Goal: Transaction & Acquisition: Purchase product/service

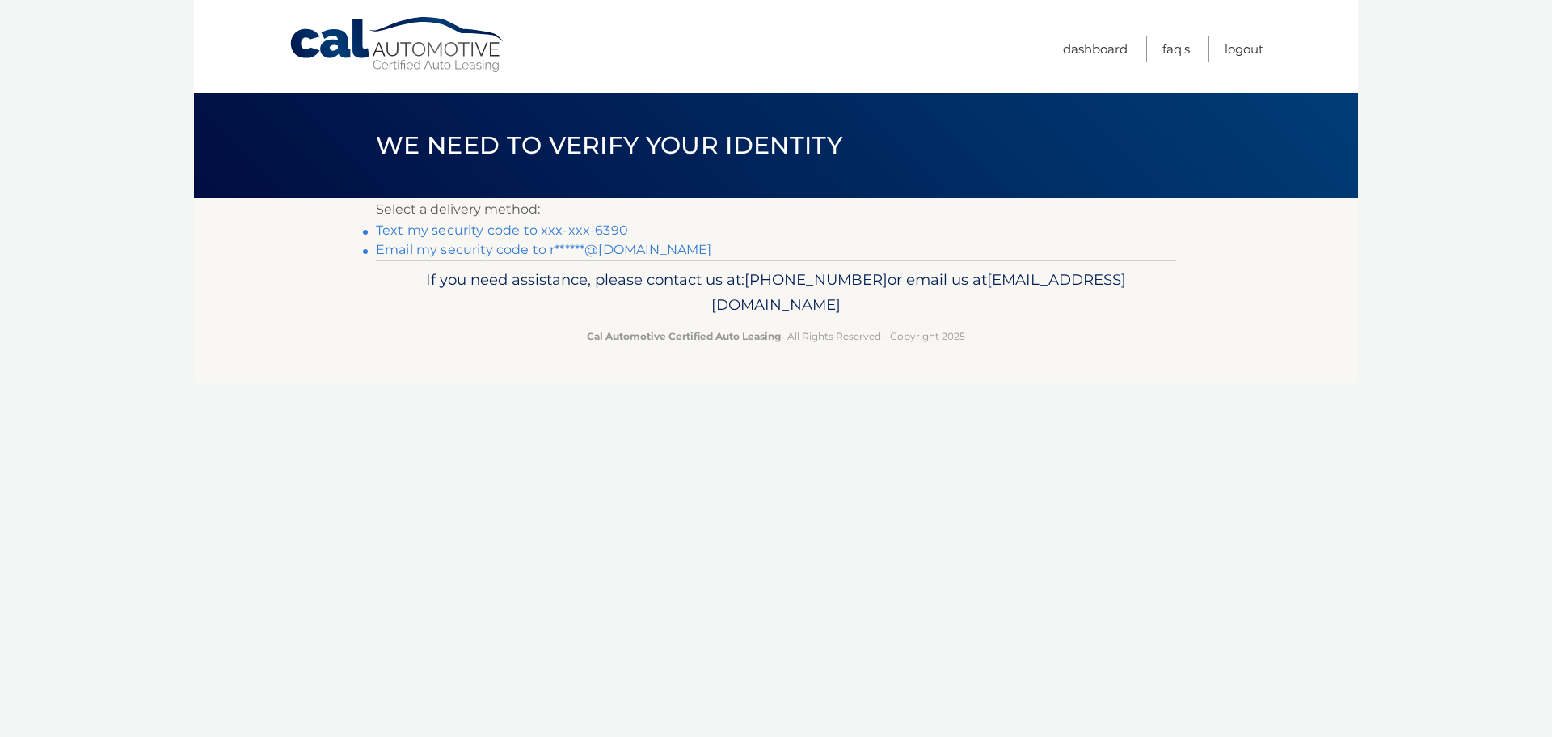
click at [604, 230] on link "Text my security code to xxx-xxx-6390" at bounding box center [502, 229] width 252 height 15
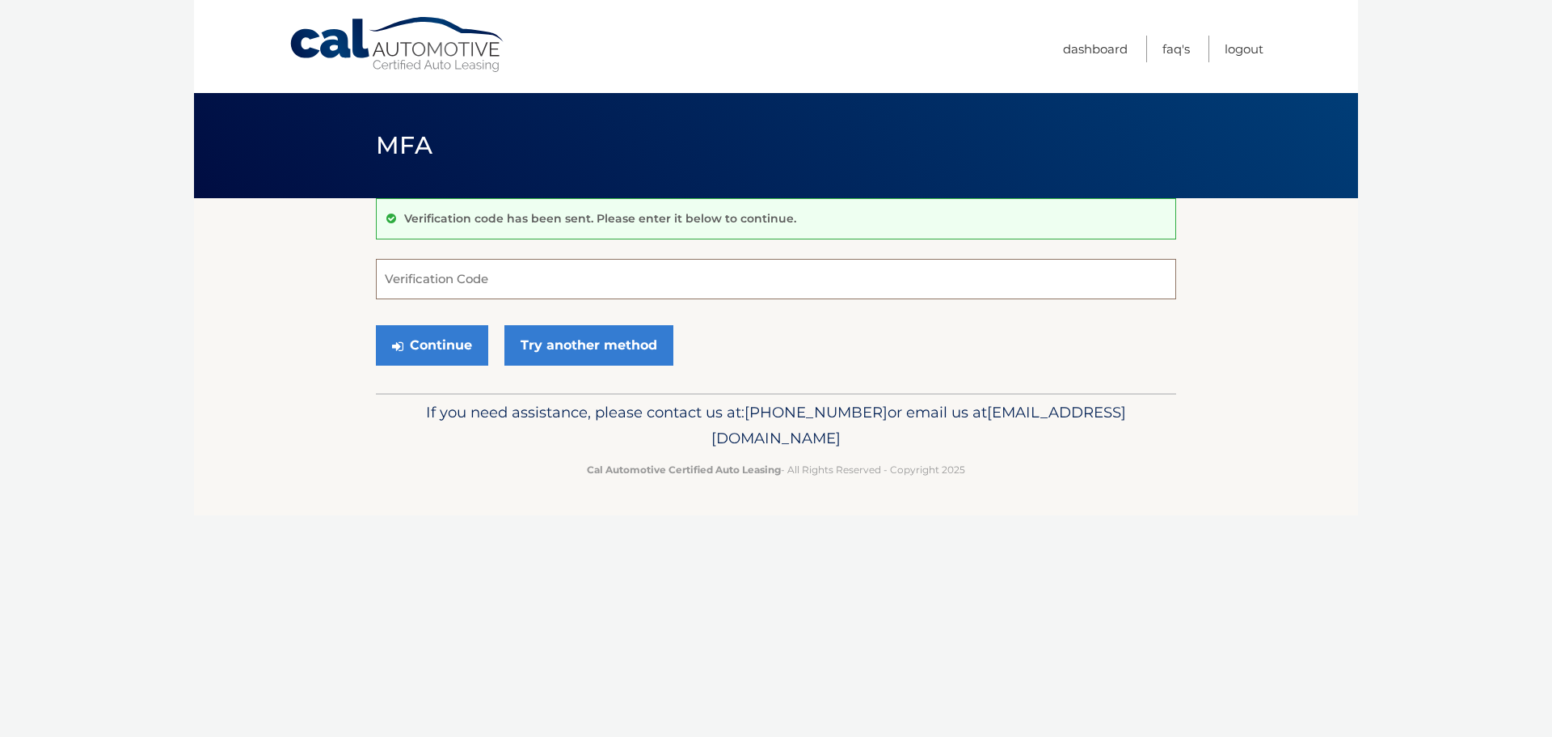
click at [463, 276] on input "Verification Code" at bounding box center [776, 279] width 800 height 40
type input "683012"
click at [420, 349] on button "Continue" at bounding box center [432, 345] width 112 height 40
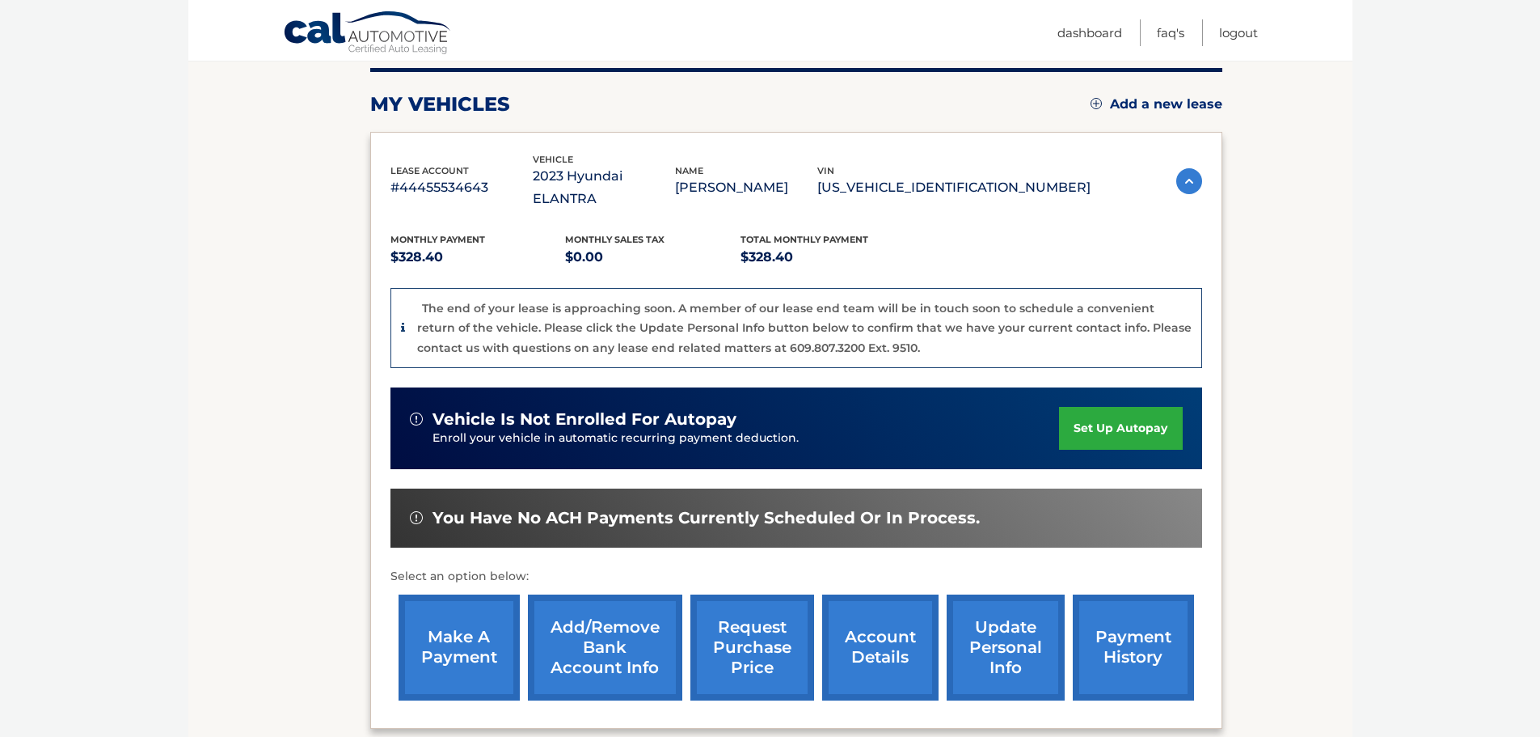
scroll to position [243, 0]
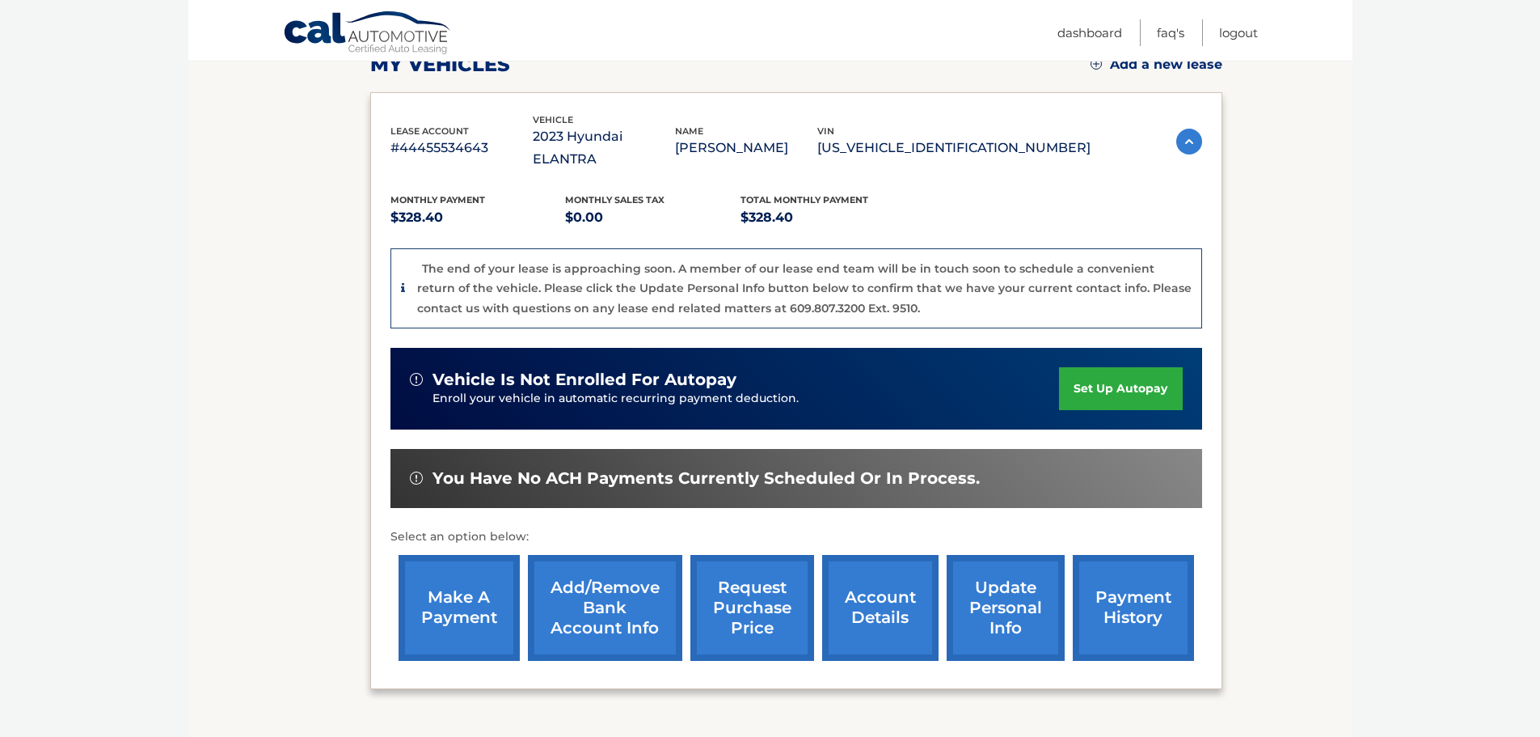
click at [467, 598] on link "make a payment" at bounding box center [459, 608] width 121 height 106
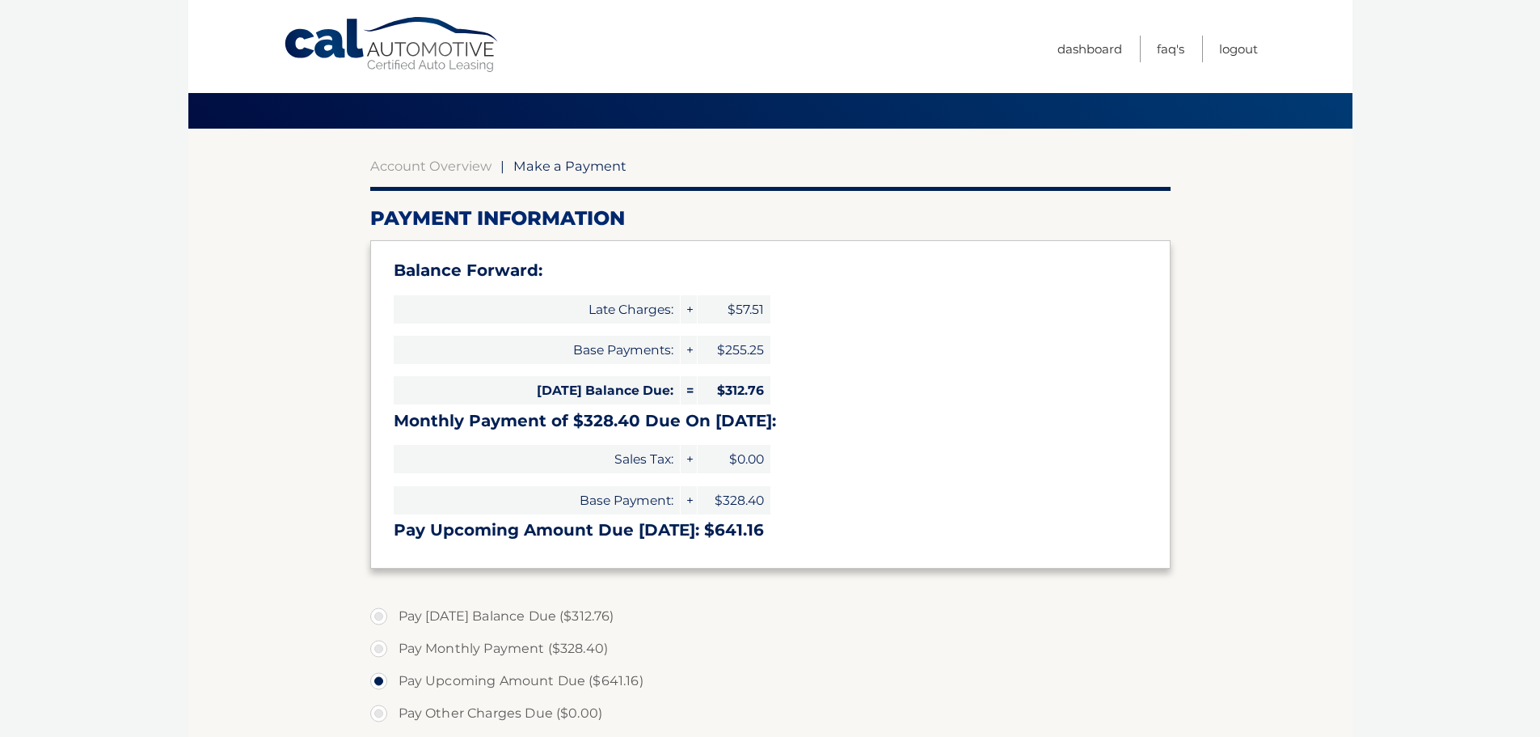
scroll to position [162, 0]
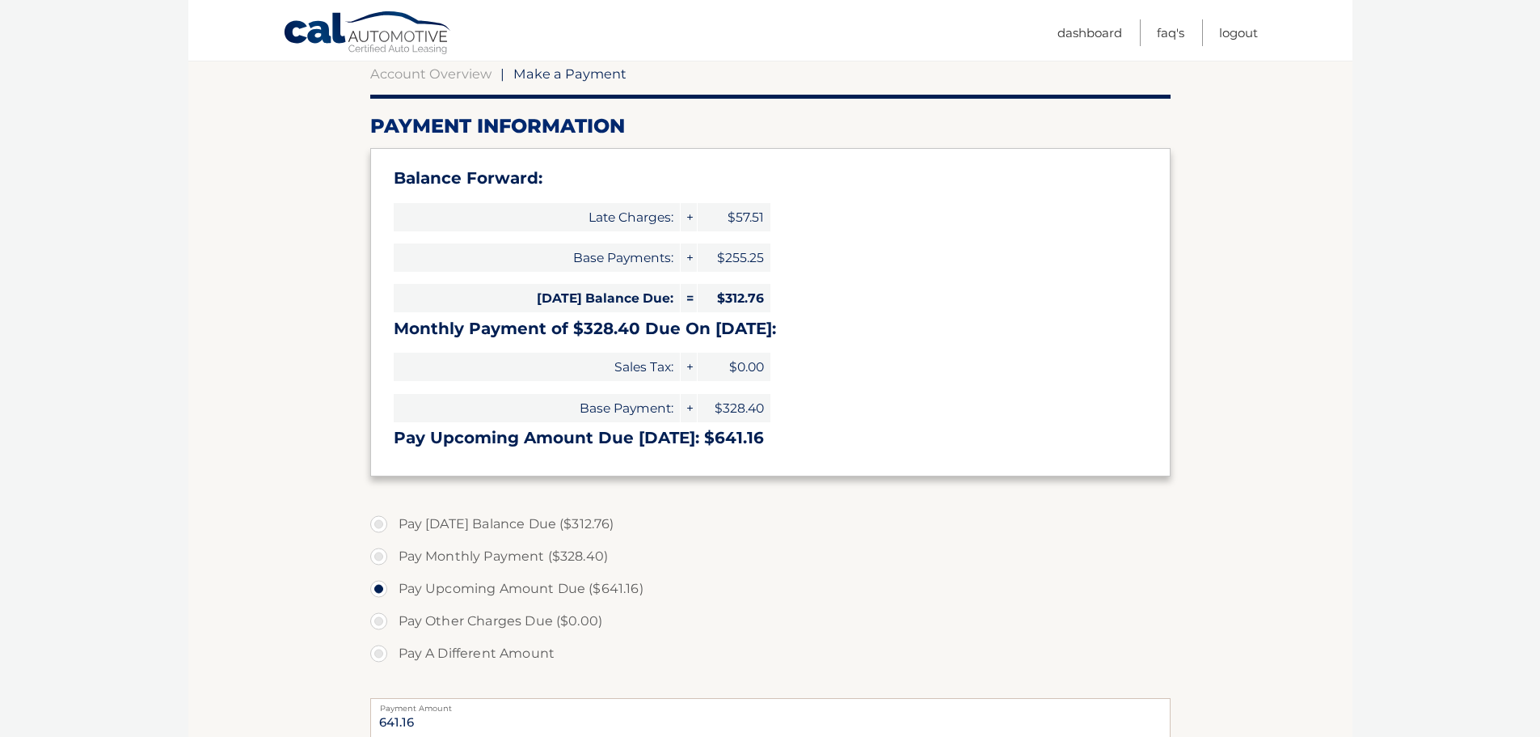
click at [503, 648] on label "Pay A Different Amount" at bounding box center [770, 653] width 800 height 32
click at [393, 648] on input "Pay A Different Amount" at bounding box center [385, 650] width 16 height 26
radio input "true"
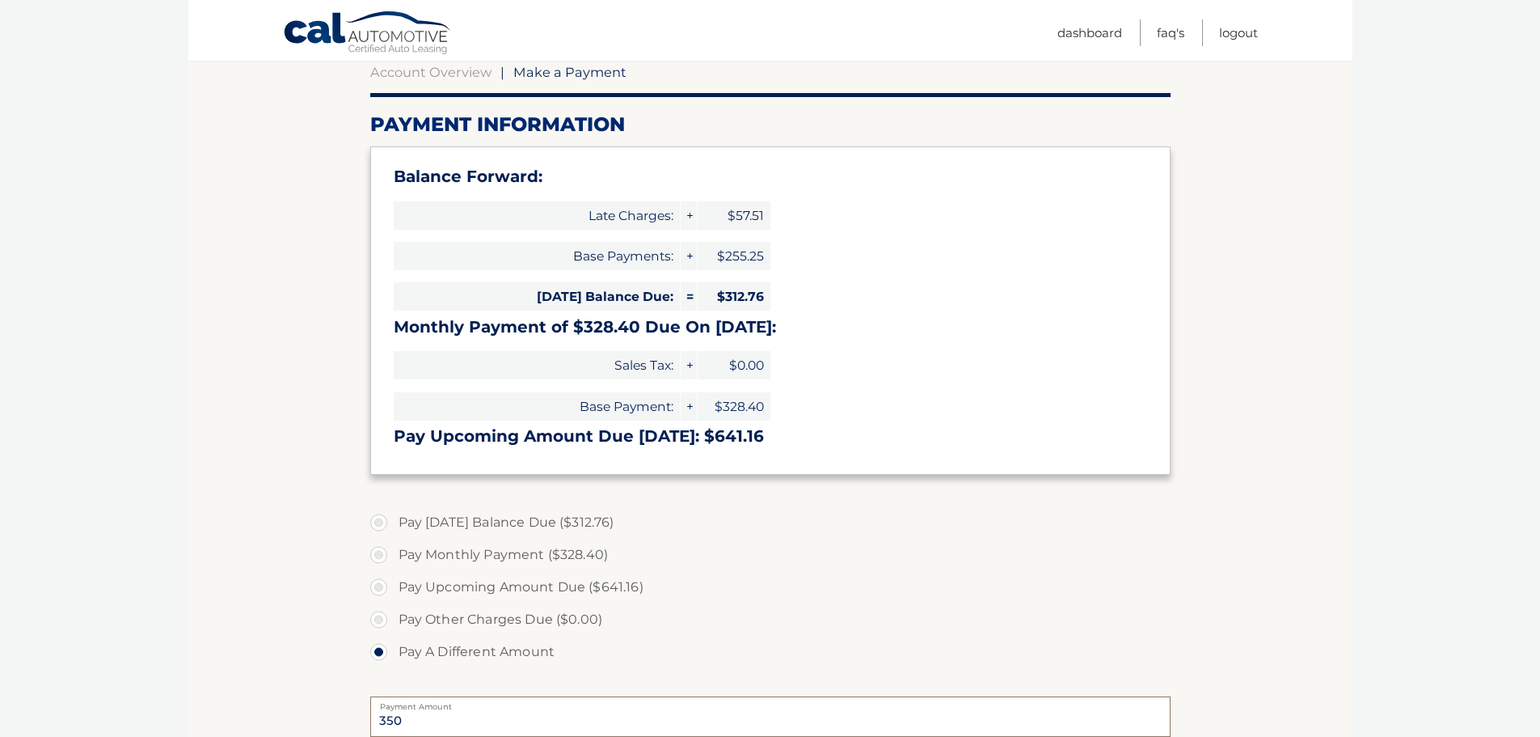
type input "350.00"
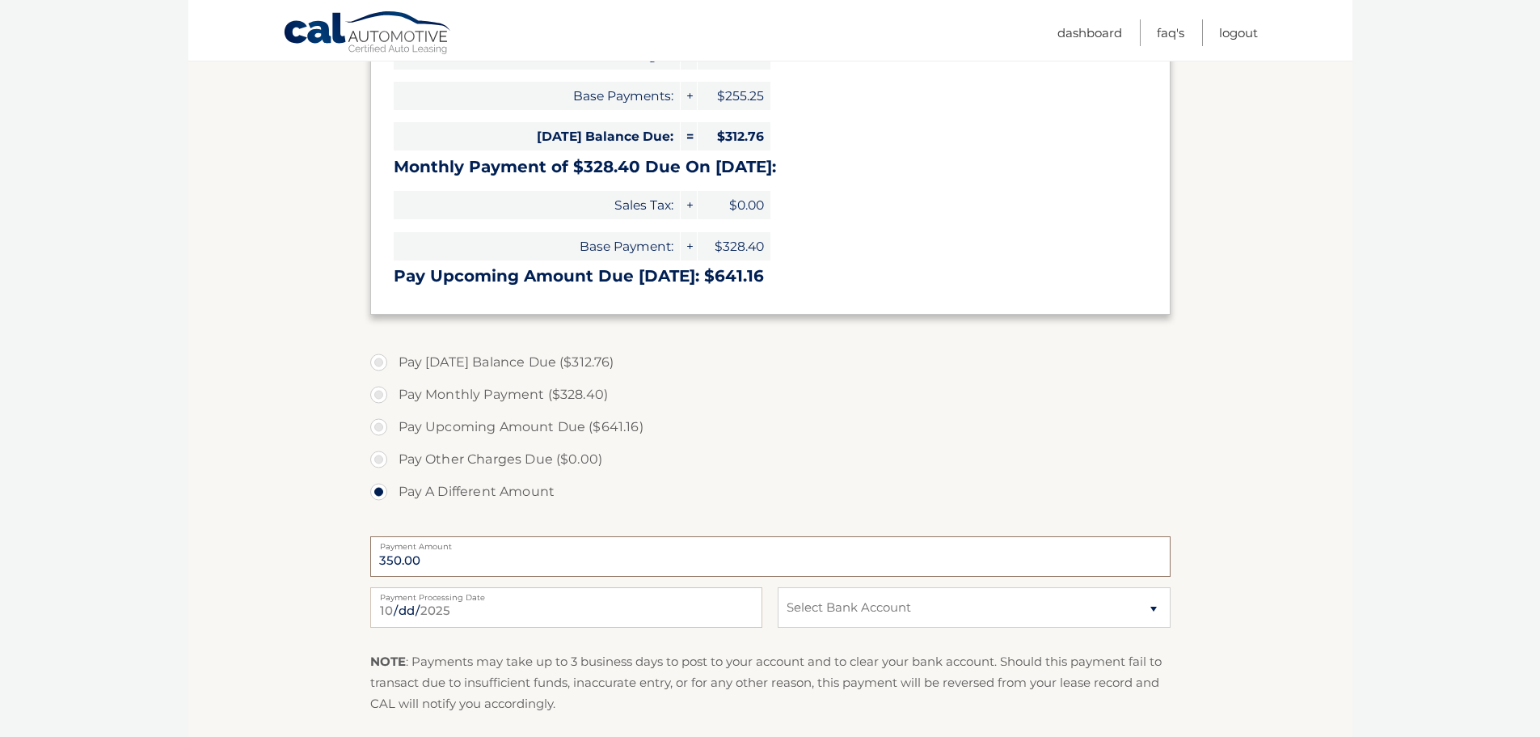
scroll to position [325, 0]
click at [935, 602] on select "Select Bank Account Checking JPMORGAN CHASE BANK, NA *****8723 Checking BANK OF…" at bounding box center [974, 605] width 392 height 40
select select "MzVmNzg2MmMtYjI5Mi00ZTFhLWJhNGMtNjljMTE2YWZkYTdk"
click at [778, 585] on select "Select Bank Account Checking JPMORGAN CHASE BANK, NA *****8723 Checking BANK OF…" at bounding box center [974, 605] width 392 height 40
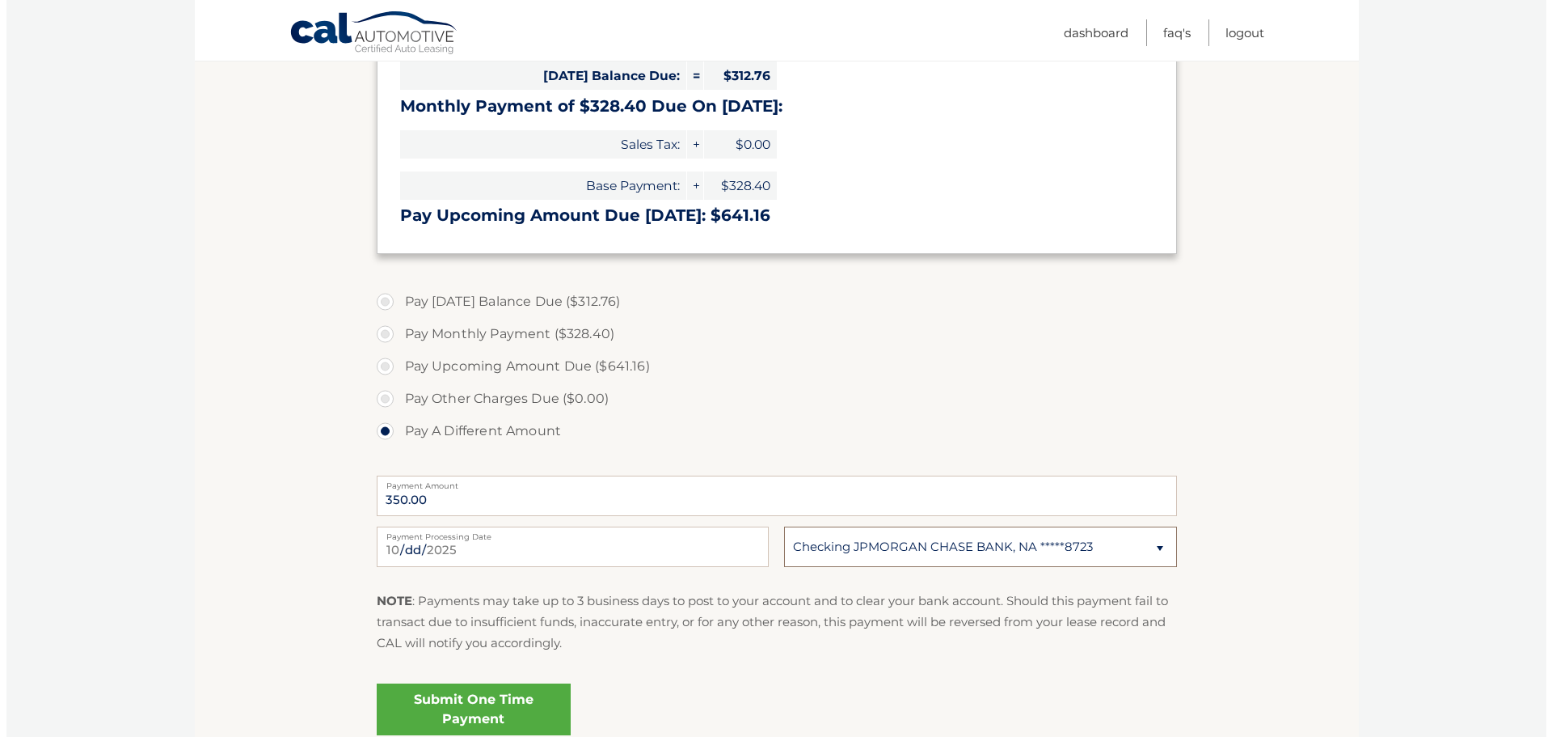
scroll to position [528, 0]
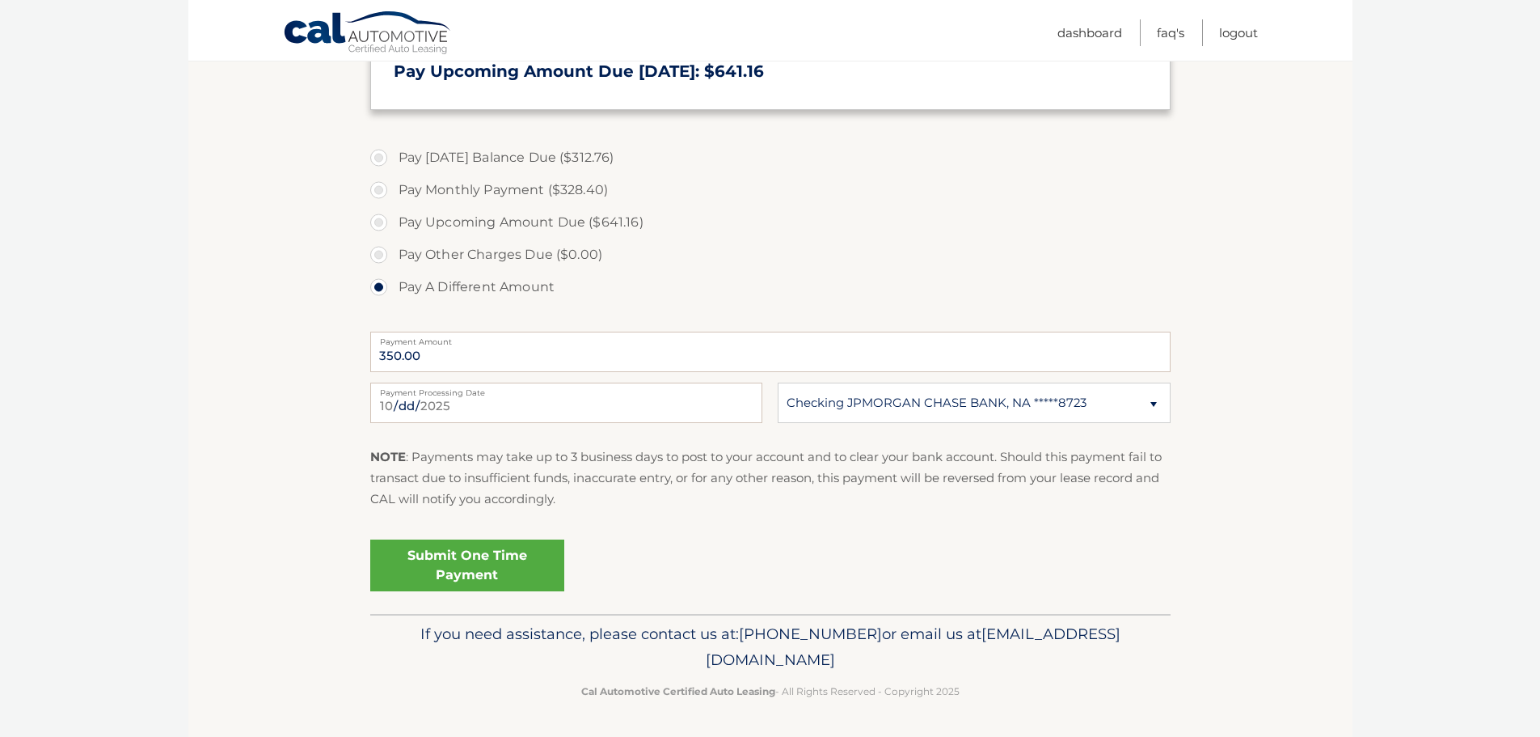
click at [479, 568] on link "Submit One Time Payment" at bounding box center [467, 565] width 194 height 52
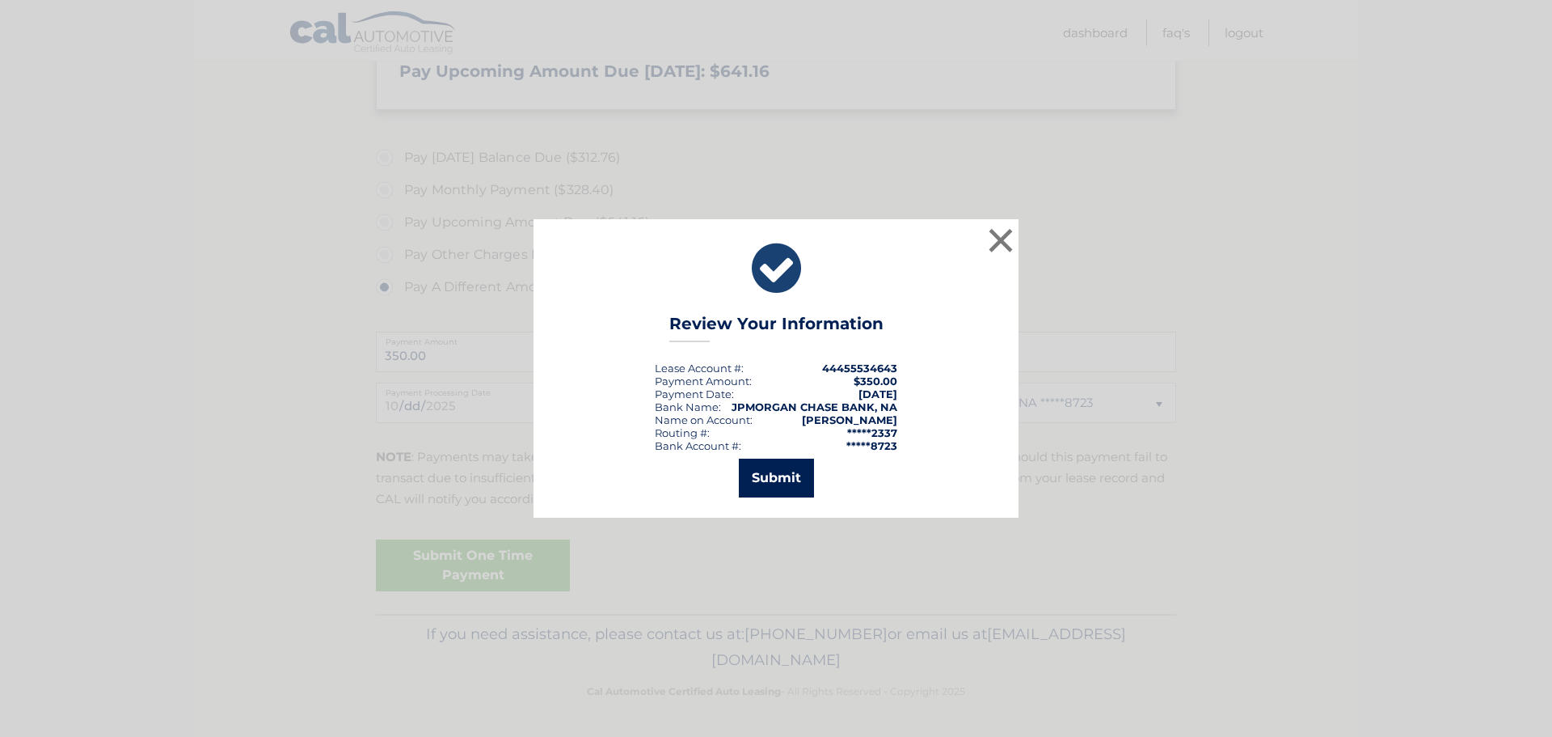
click at [768, 470] on button "Submit" at bounding box center [776, 477] width 75 height 39
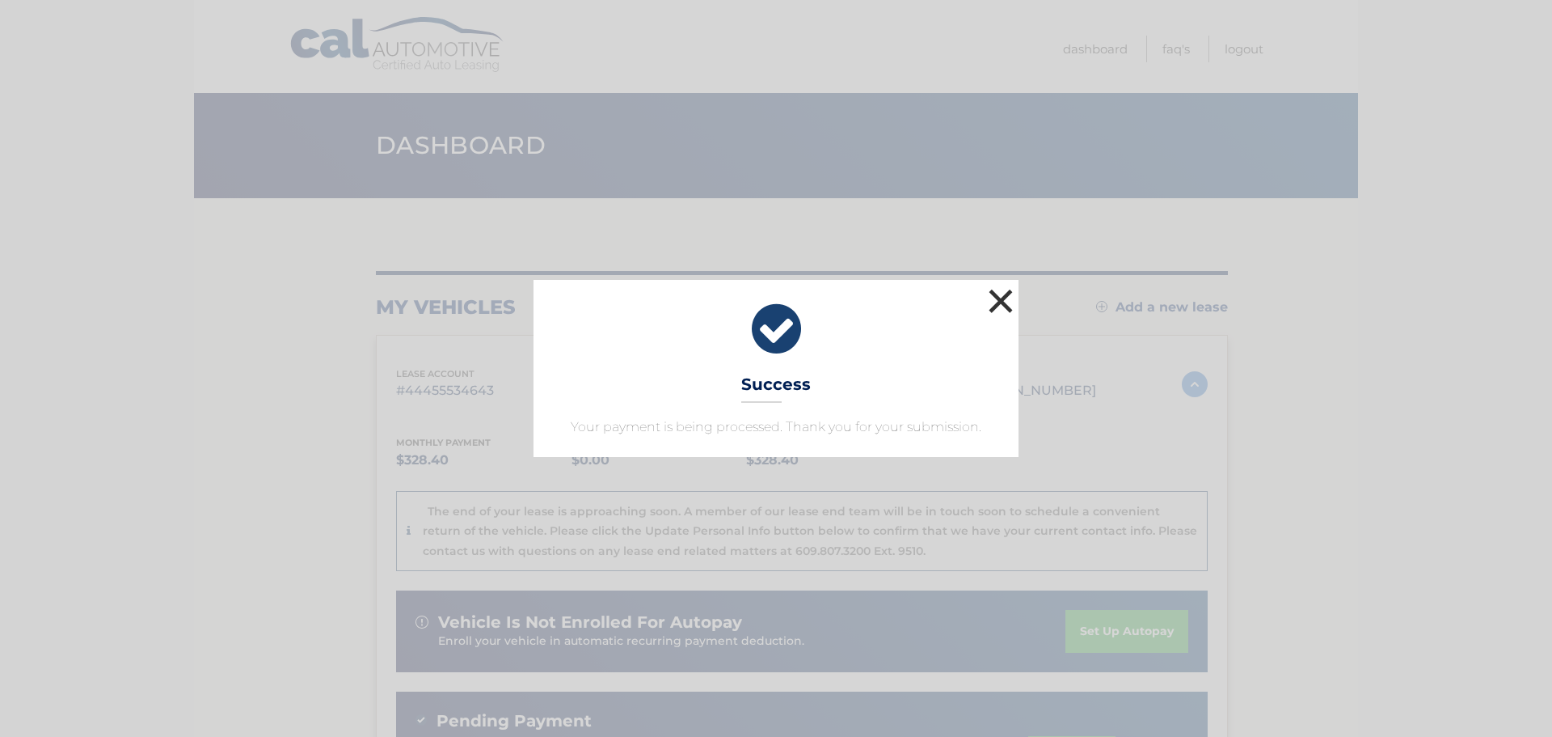
click at [1001, 301] on button "×" at bounding box center [1001, 301] width 32 height 32
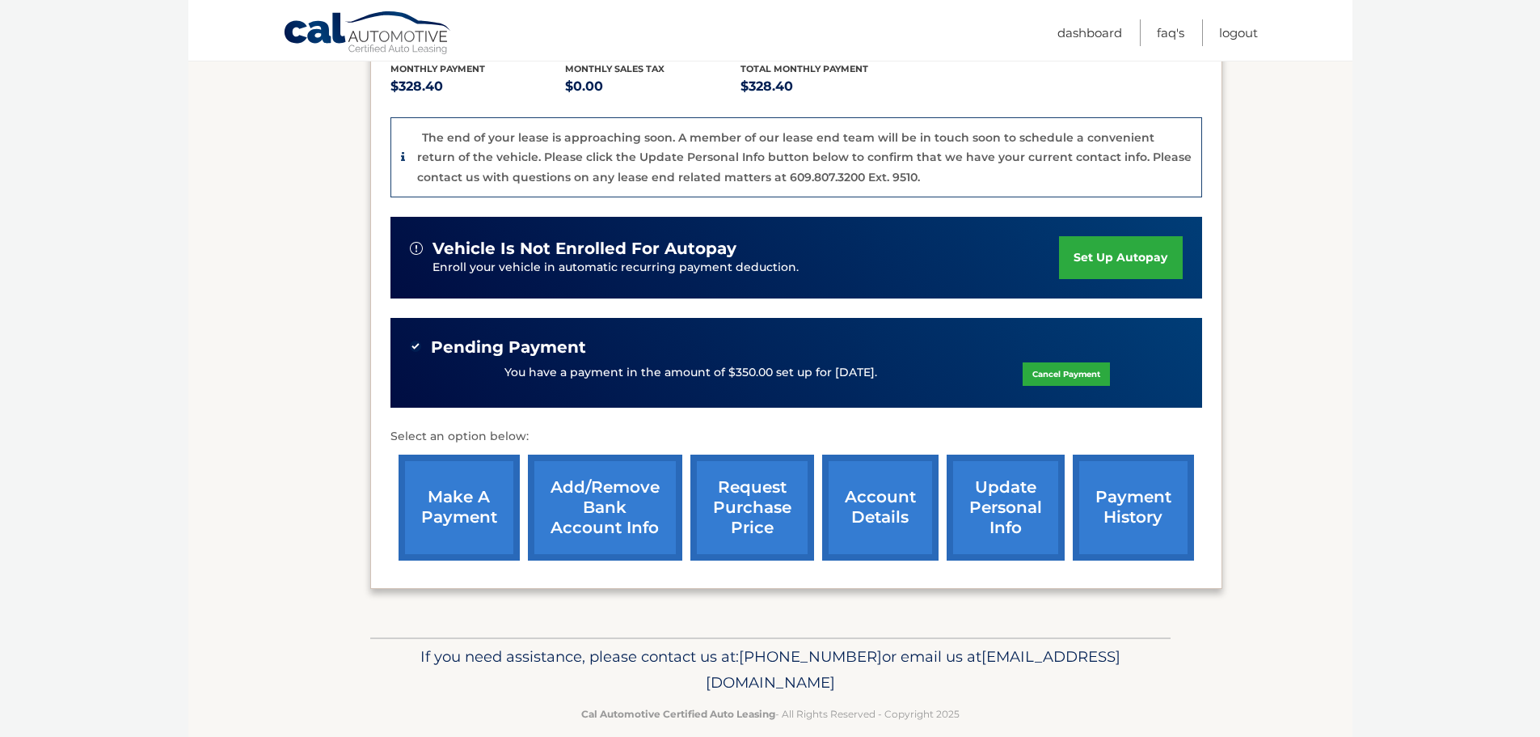
scroll to position [374, 0]
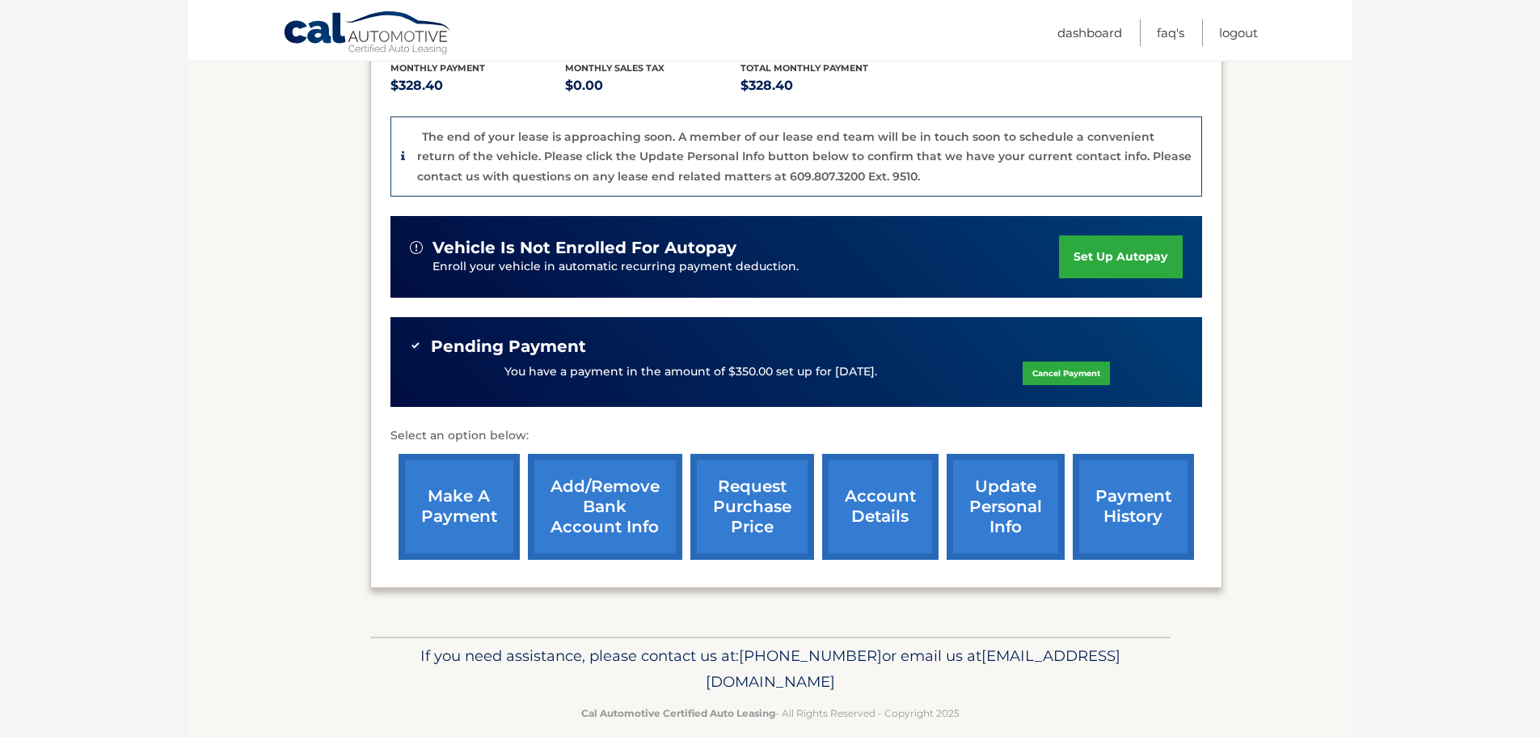
click at [861, 488] on link "account details" at bounding box center [880, 507] width 116 height 106
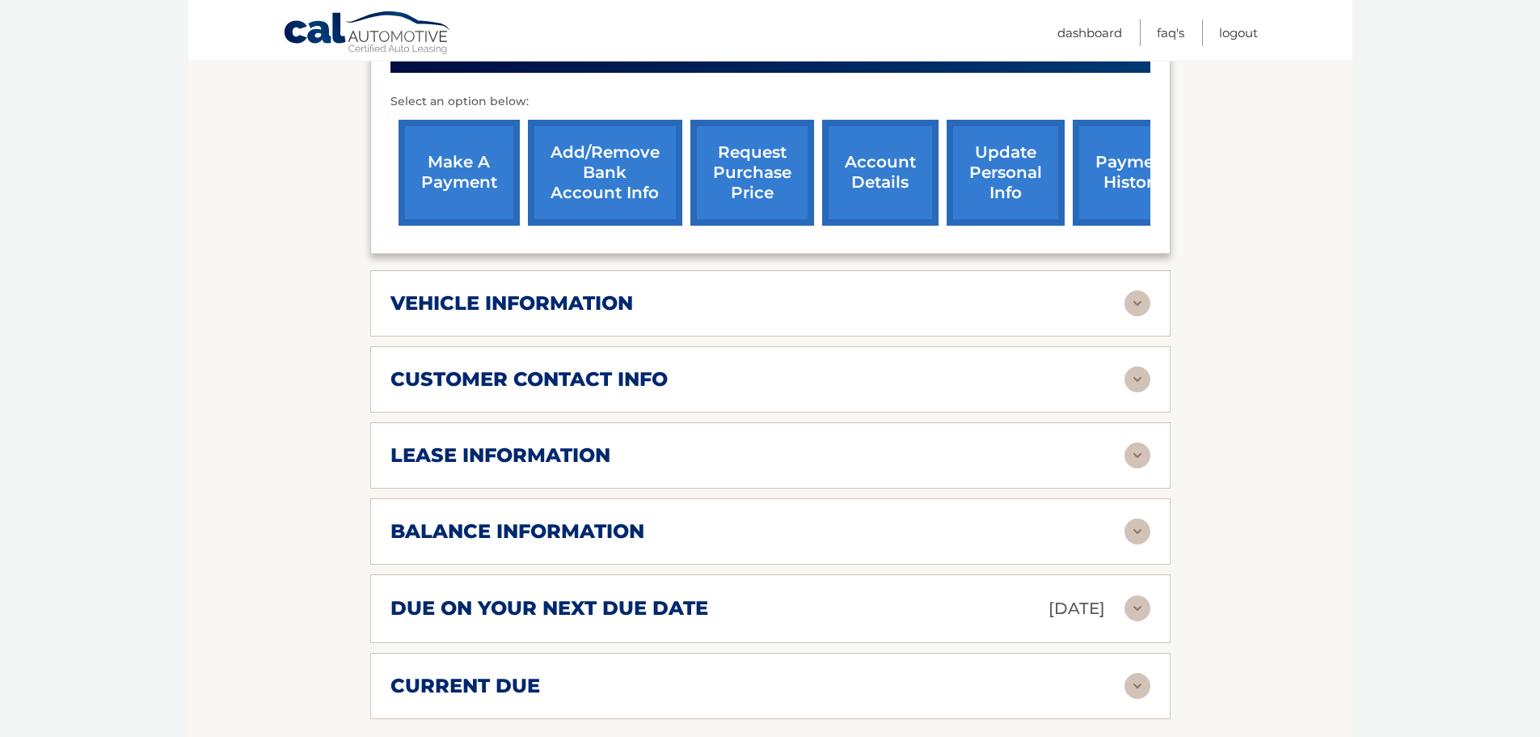
scroll to position [728, 0]
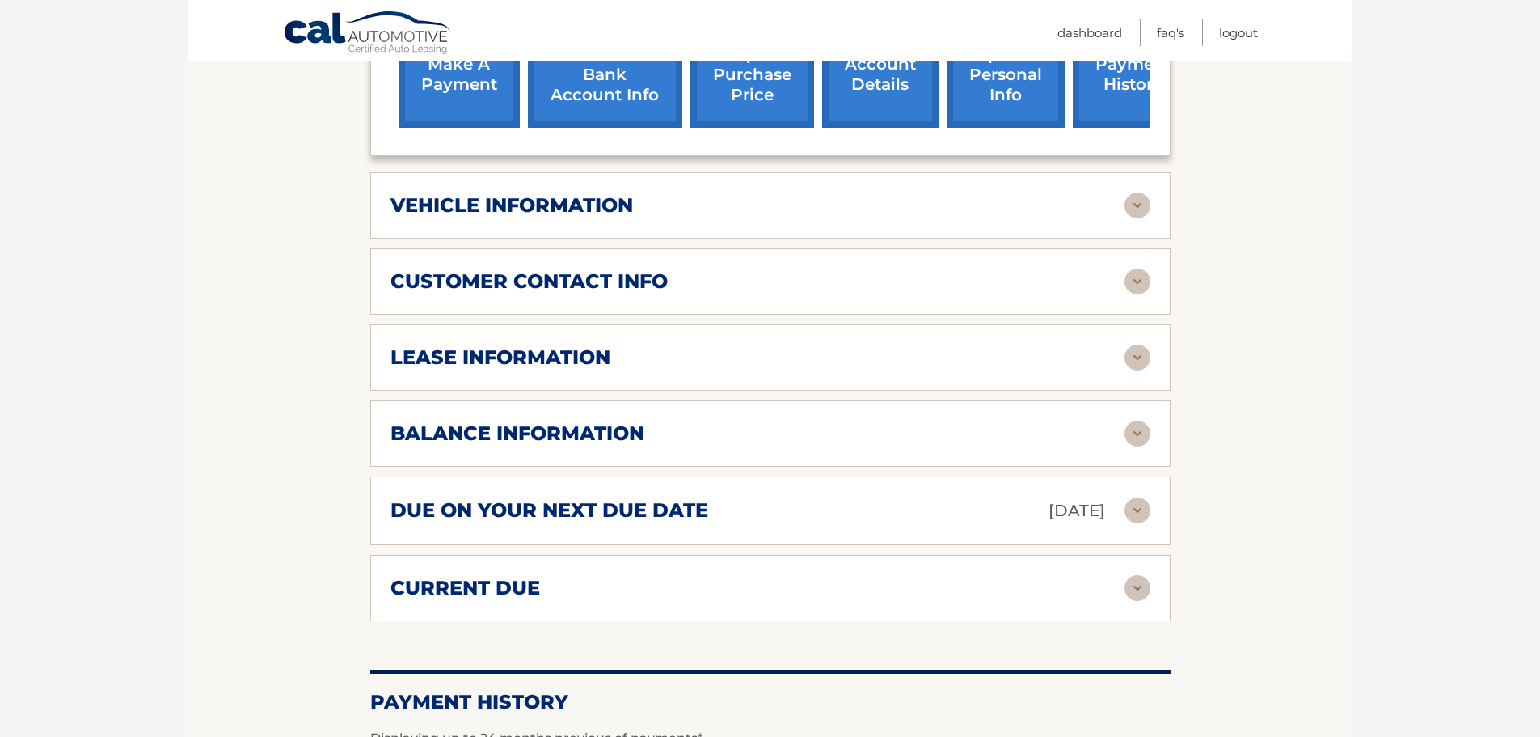
click at [1138, 344] on img at bounding box center [1138, 357] width 26 height 26
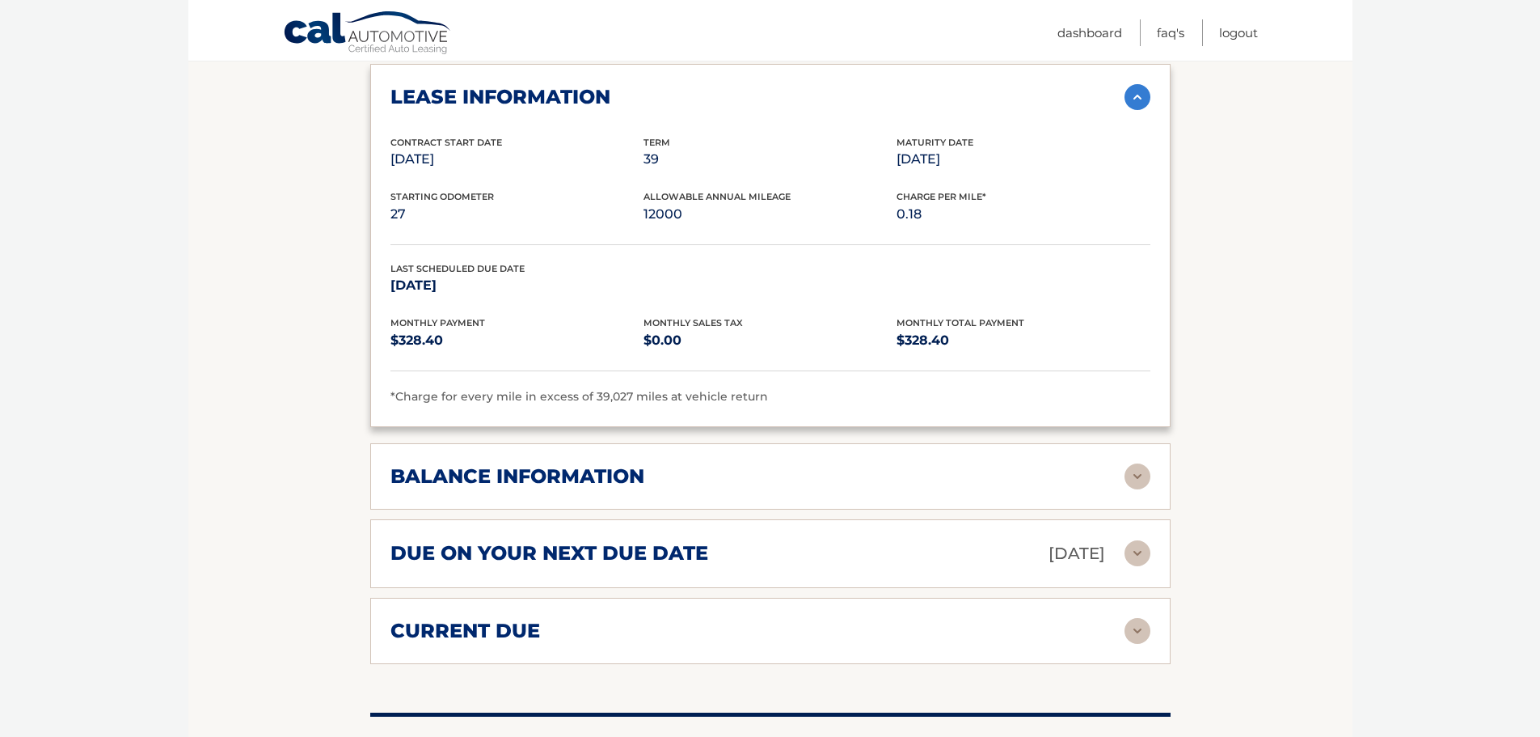
scroll to position [1051, 0]
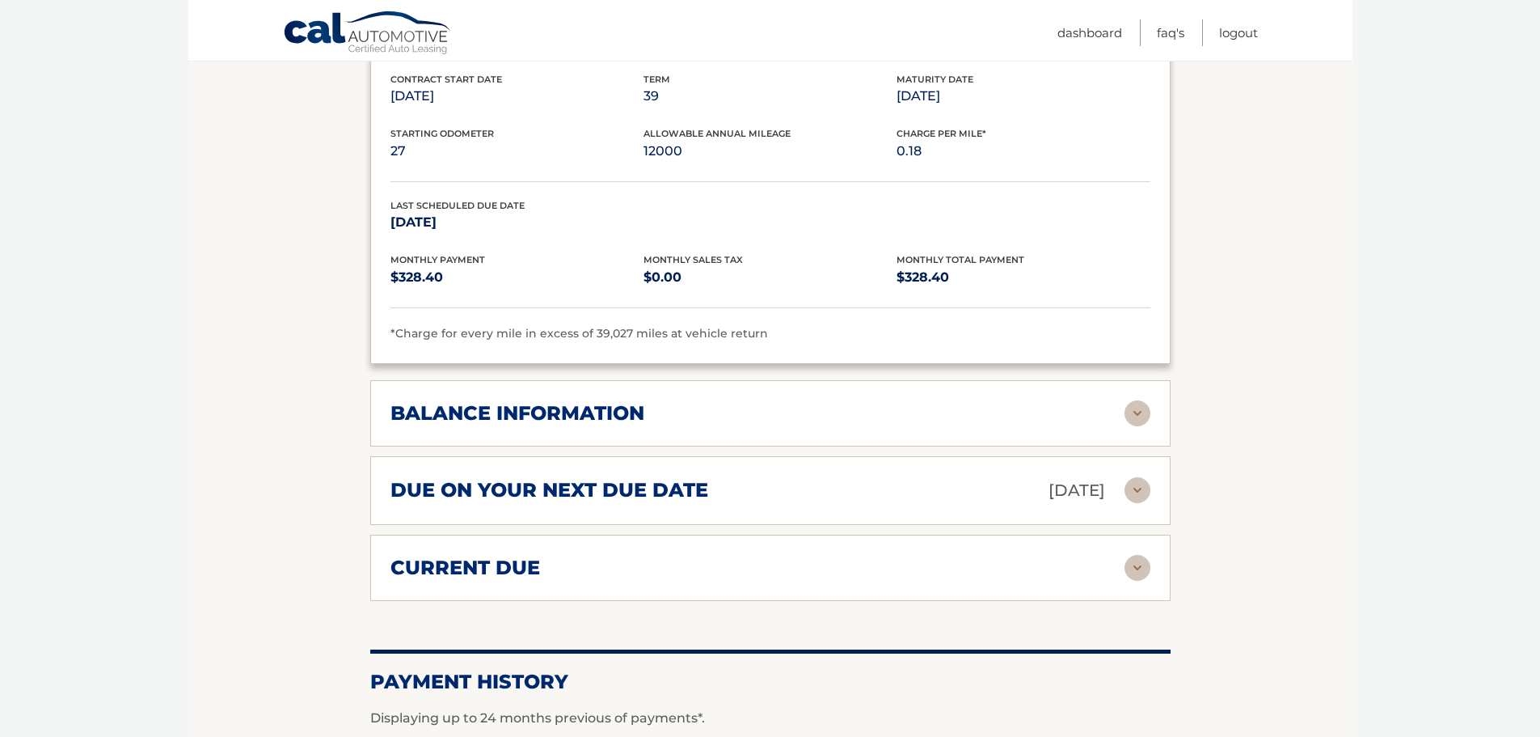
click at [1133, 400] on img at bounding box center [1138, 413] width 26 height 26
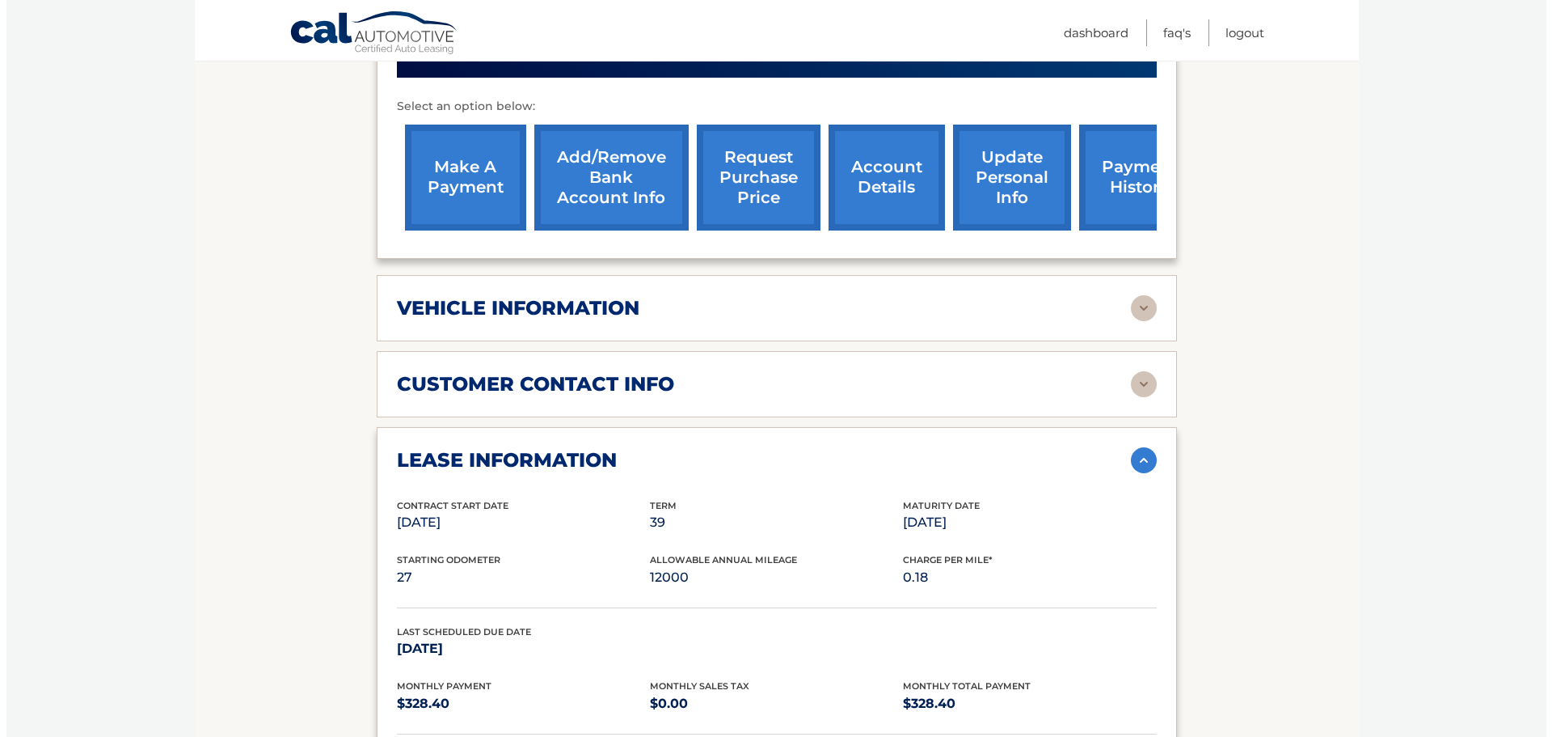
scroll to position [404, 0]
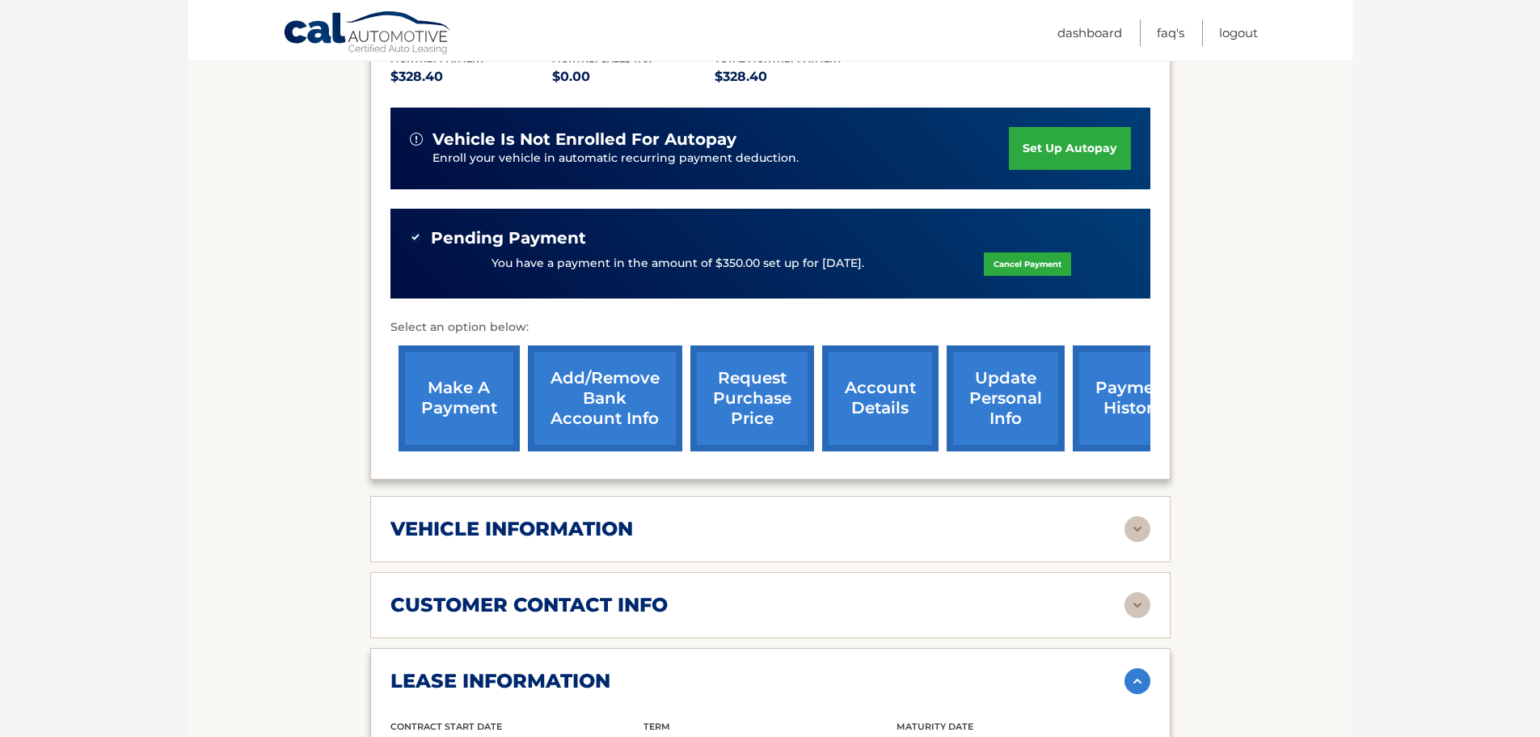
click at [745, 369] on link "request purchase price" at bounding box center [752, 398] width 124 height 106
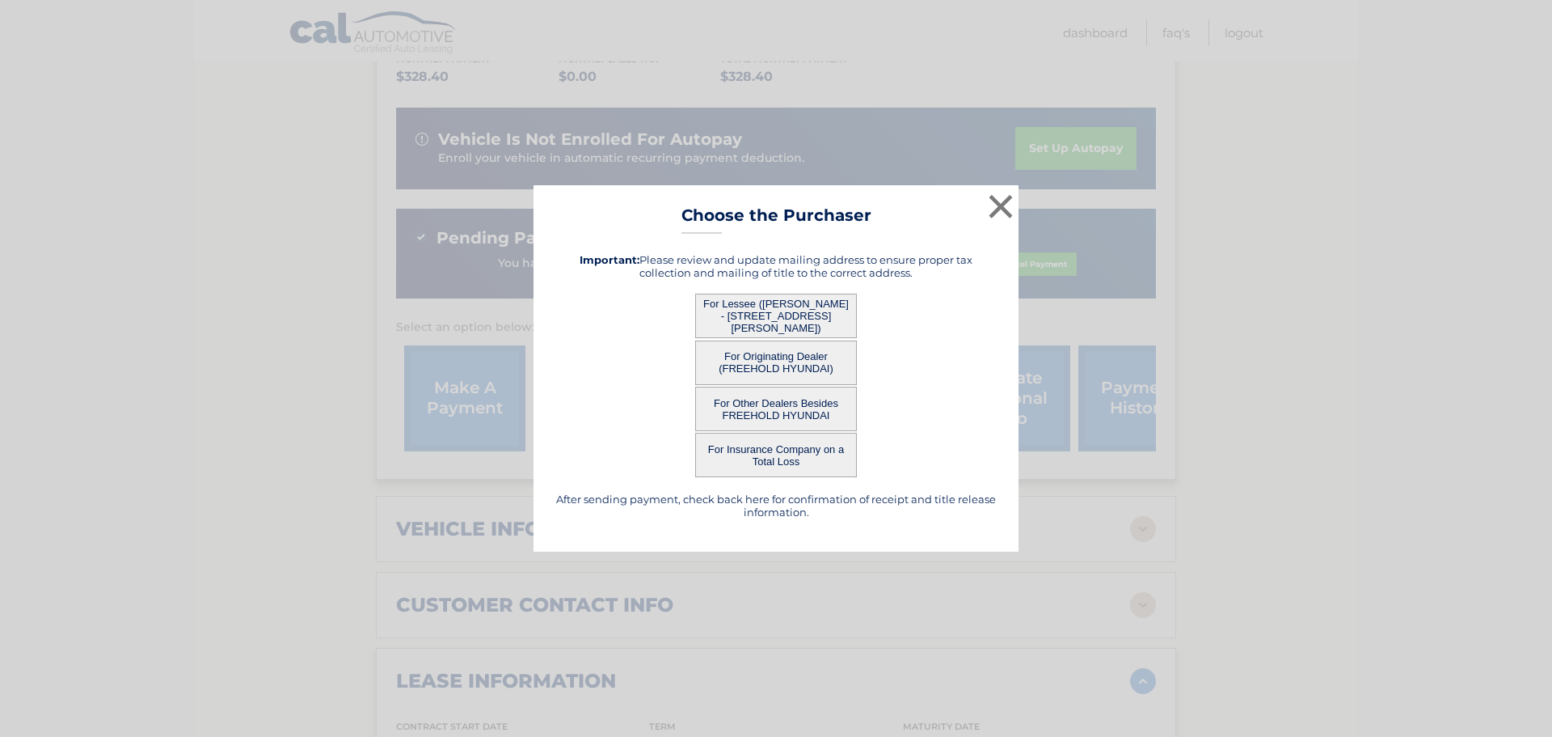
click at [783, 319] on button "For Lessee ([PERSON_NAME] - [STREET_ADDRESS][PERSON_NAME])" at bounding box center [776, 315] width 162 height 44
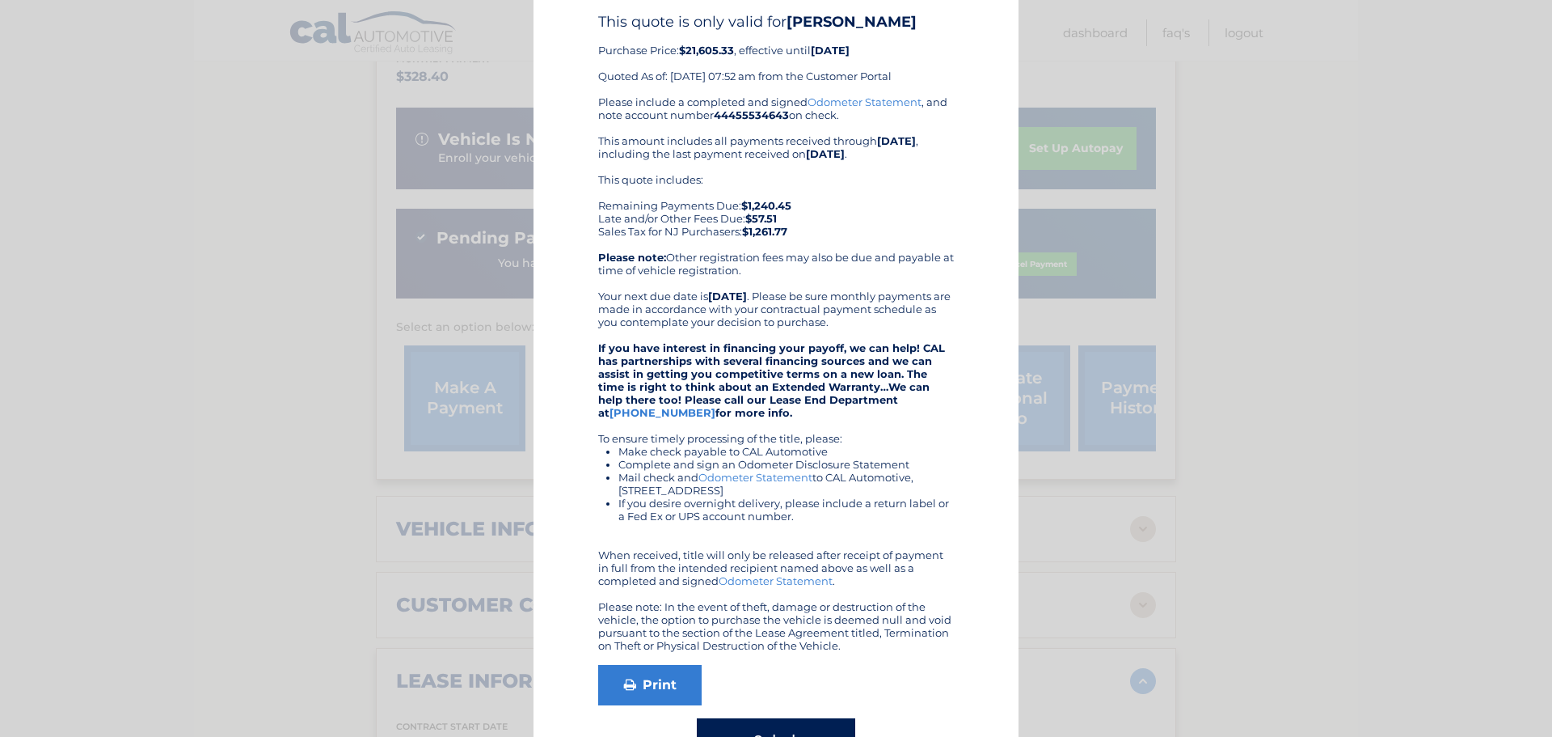
scroll to position [112, 0]
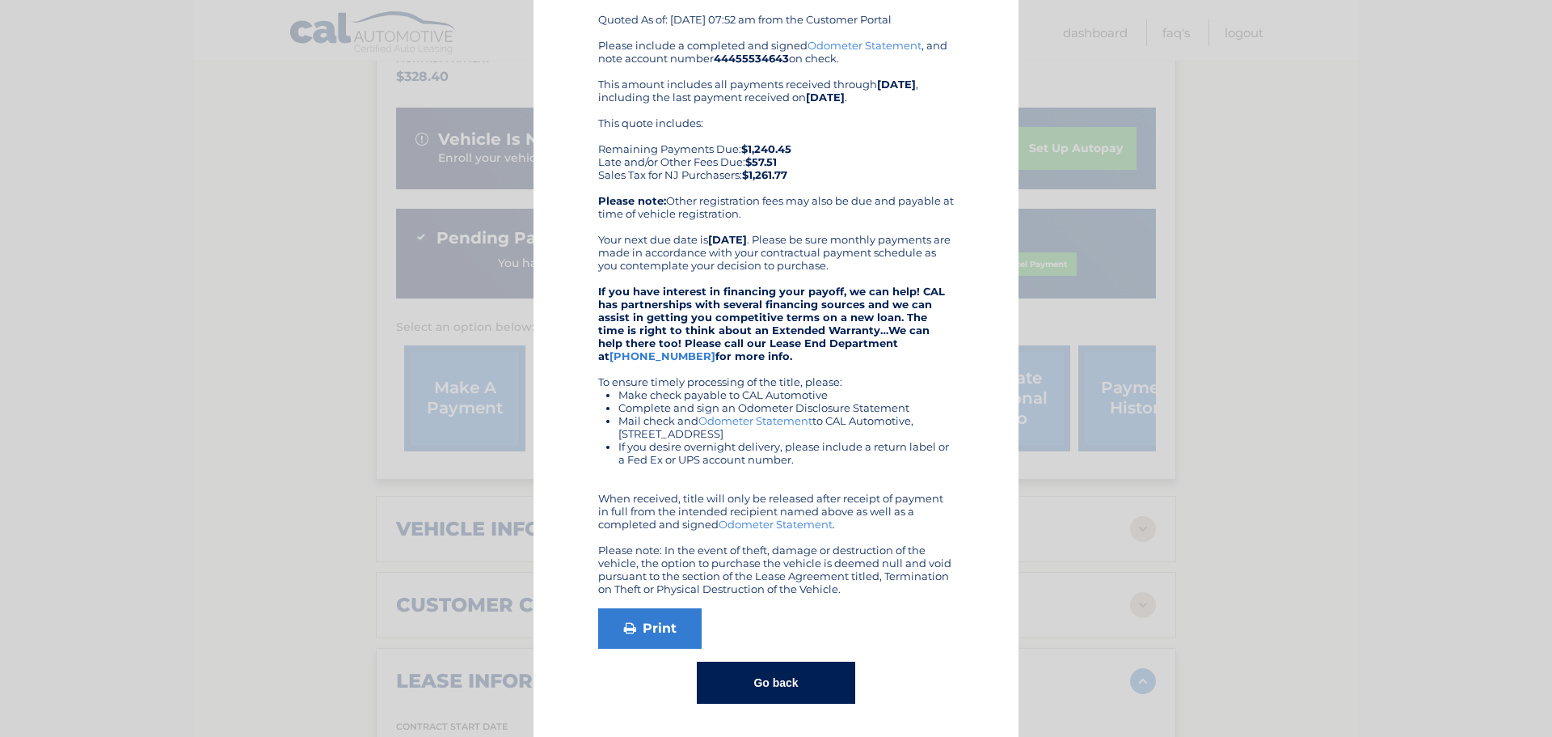
click at [782, 676] on button "Go back" at bounding box center [776, 682] width 158 height 42
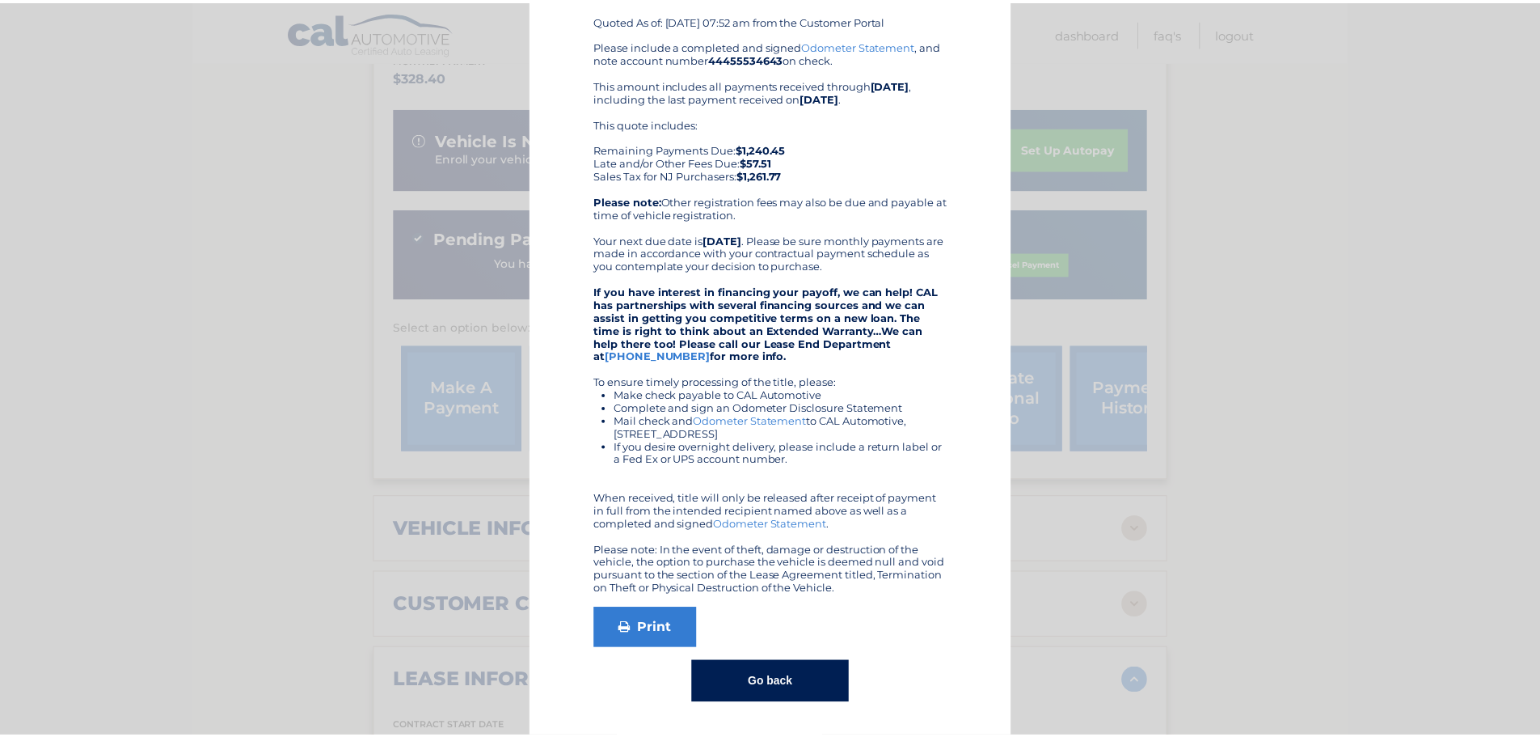
scroll to position [0, 0]
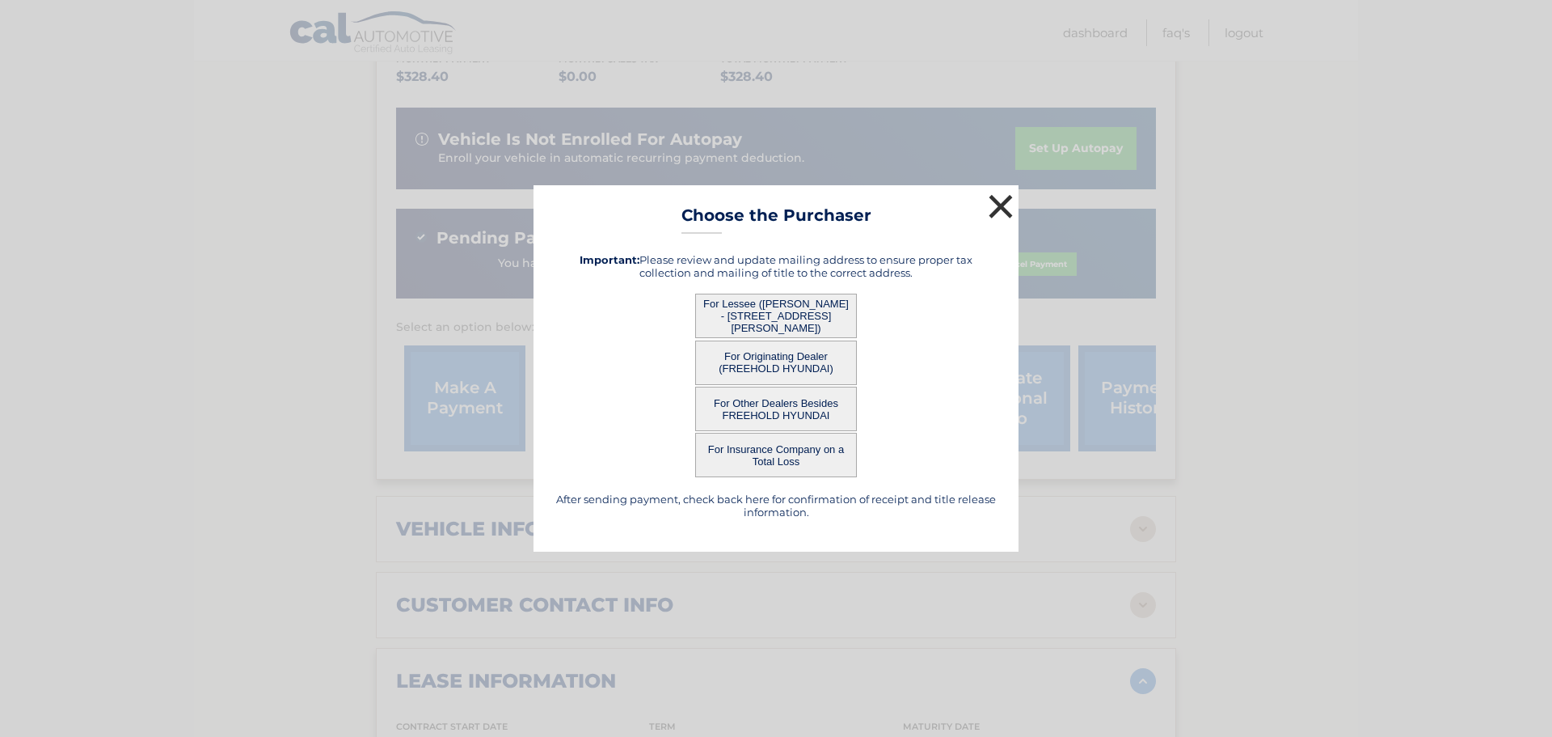
click at [997, 204] on button "×" at bounding box center [1001, 206] width 32 height 32
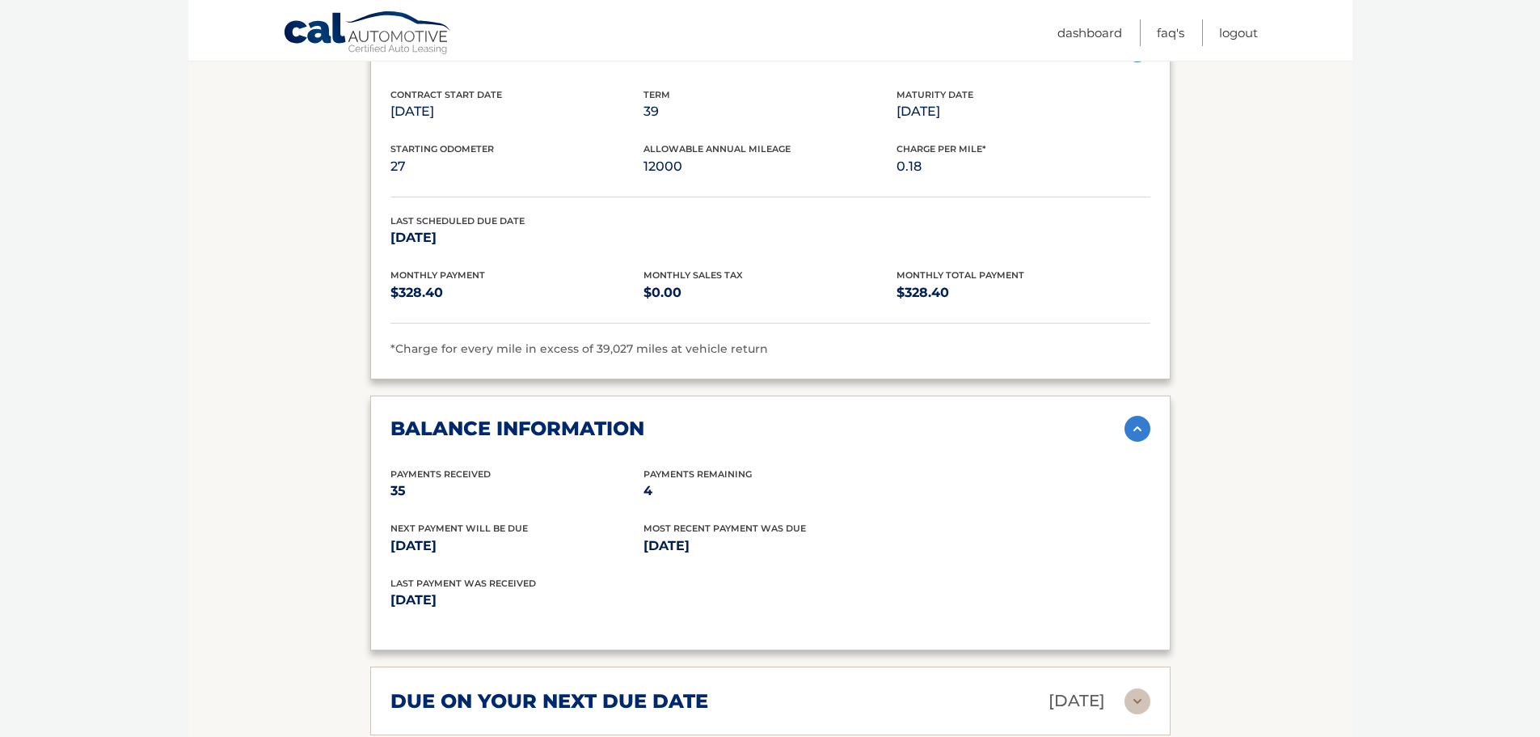
scroll to position [970, 0]
